Goal: Information Seeking & Learning: Check status

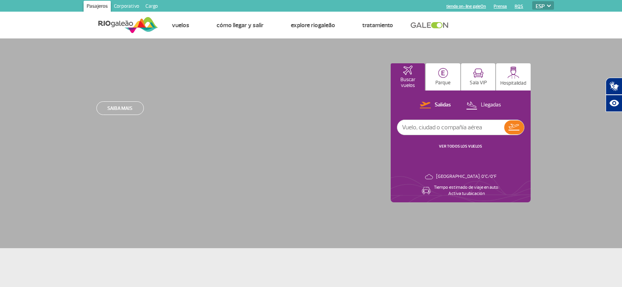
select select "es"
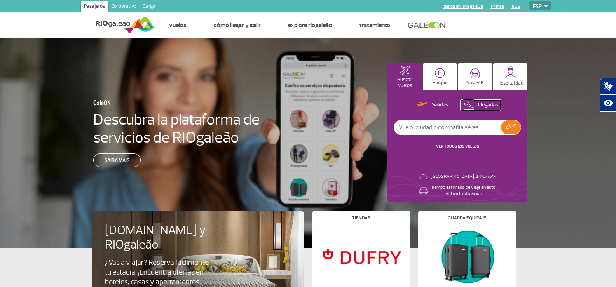
click at [475, 106] on button "Llegadas" at bounding box center [481, 105] width 40 height 10
click at [471, 109] on img at bounding box center [468, 105] width 11 height 10
click at [458, 130] on input "text" at bounding box center [447, 127] width 107 height 15
type input "[GEOGRAPHIC_DATA]"
click at [474, 103] on button "Llegadas" at bounding box center [481, 105] width 40 height 10
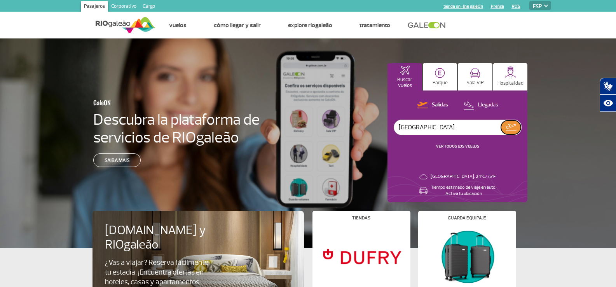
click at [515, 126] on img at bounding box center [510, 127] width 11 height 7
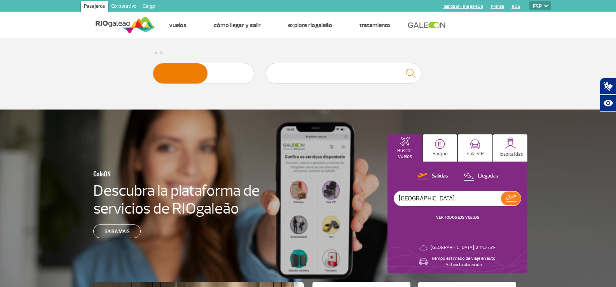
type input "[GEOGRAPHIC_DATA]"
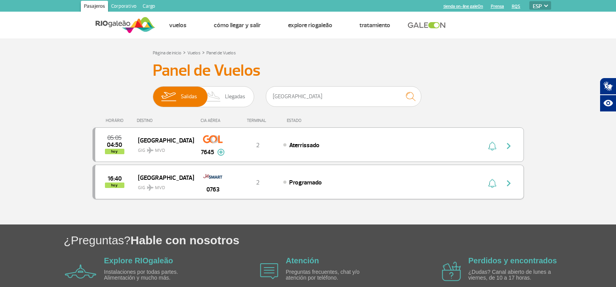
click at [509, 184] on img "button" at bounding box center [508, 183] width 9 height 9
click at [145, 177] on span "[GEOGRAPHIC_DATA]" at bounding box center [163, 177] width 50 height 10
click at [223, 99] on img at bounding box center [213, 97] width 23 height 20
click at [153, 93] on input "[PERSON_NAME]" at bounding box center [153, 93] width 0 height 0
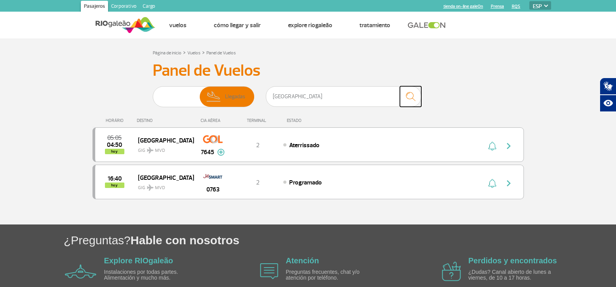
click at [413, 96] on img "submit" at bounding box center [410, 97] width 17 height 16
click at [407, 96] on img "submit" at bounding box center [410, 97] width 17 height 16
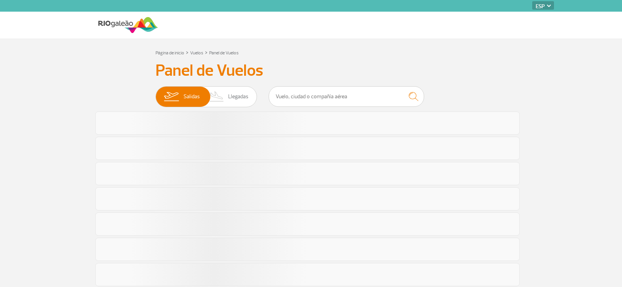
select select "es"
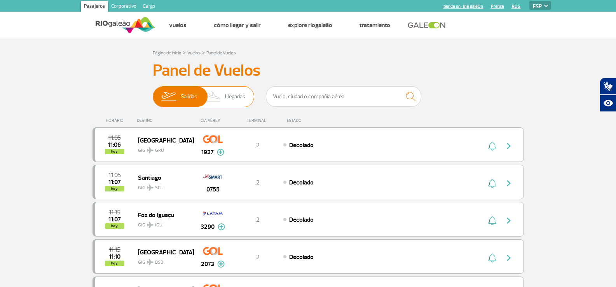
click at [225, 96] on span "Llegadas" at bounding box center [235, 97] width 20 height 20
click at [153, 93] on input "[PERSON_NAME]" at bounding box center [153, 93] width 0 height 0
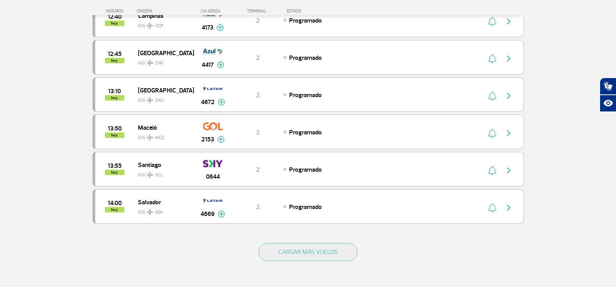
scroll to position [660, 0]
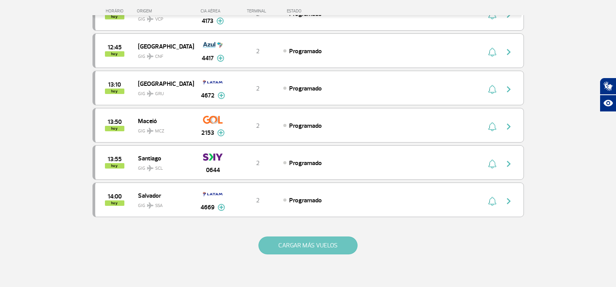
click at [303, 249] on button "CARGAR MÁS VUELOS" at bounding box center [307, 246] width 99 height 18
click at [323, 246] on button "CARGAR MÁS VUELOS" at bounding box center [307, 246] width 99 height 18
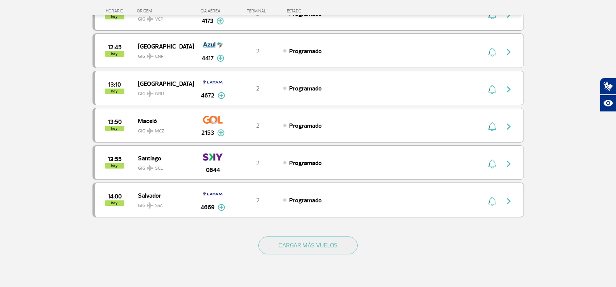
click at [220, 208] on img at bounding box center [221, 207] width 7 height 7
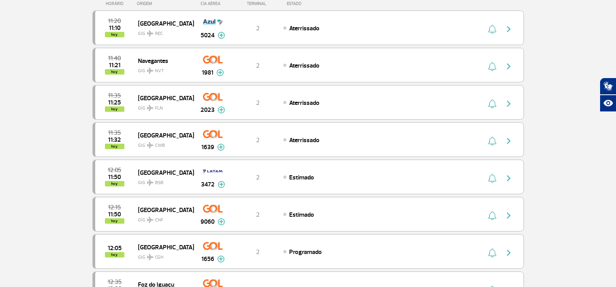
scroll to position [0, 0]
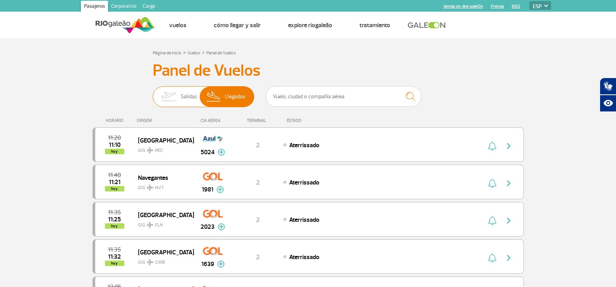
click at [172, 97] on img at bounding box center [168, 97] width 24 height 20
click at [153, 93] on input "[PERSON_NAME]" at bounding box center [153, 93] width 0 height 0
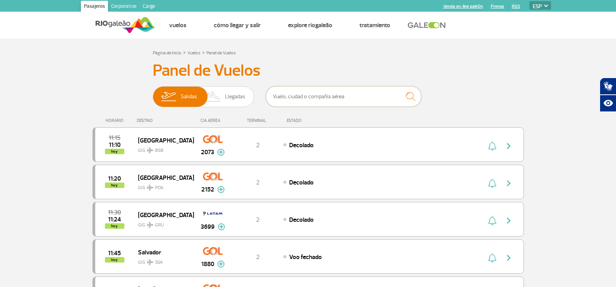
click at [306, 96] on input "text" at bounding box center [343, 96] width 155 height 21
click at [230, 98] on span "Llegadas" at bounding box center [235, 97] width 20 height 20
click at [153, 93] on input "[PERSON_NAME]" at bounding box center [153, 93] width 0 height 0
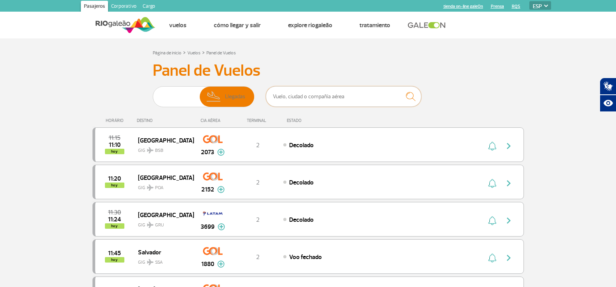
click at [312, 98] on input "text" at bounding box center [343, 96] width 155 height 21
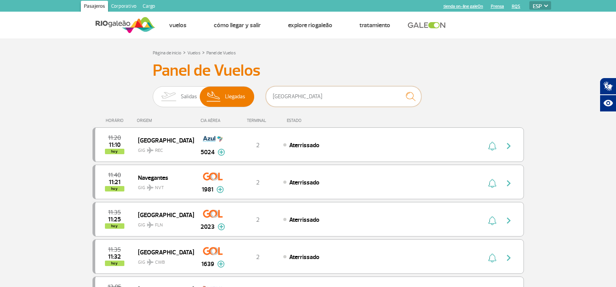
type input "[GEOGRAPHIC_DATA]"
click at [410, 97] on img "submit" at bounding box center [410, 97] width 17 height 16
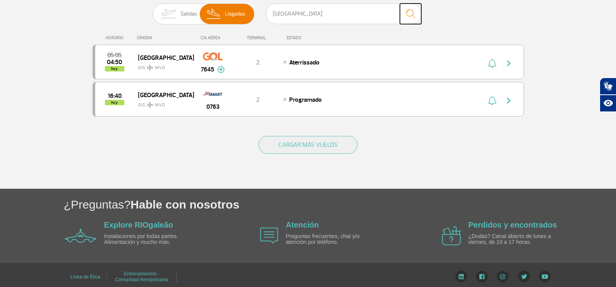
scroll to position [87, 0]
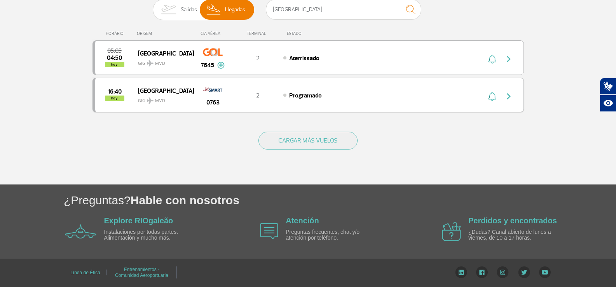
click at [106, 92] on div "16:40 hoy" at bounding box center [116, 95] width 43 height 12
click at [493, 96] on img "button" at bounding box center [492, 96] width 8 height 9
click at [285, 93] on div "Programado" at bounding box center [368, 95] width 171 height 9
click at [285, 94] on div "Programado" at bounding box center [368, 95] width 171 height 9
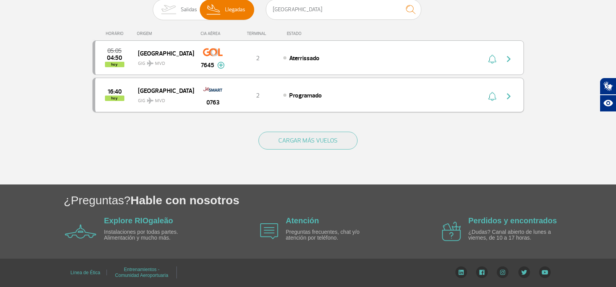
click at [219, 99] on div "0763" at bounding box center [212, 95] width 38 height 24
